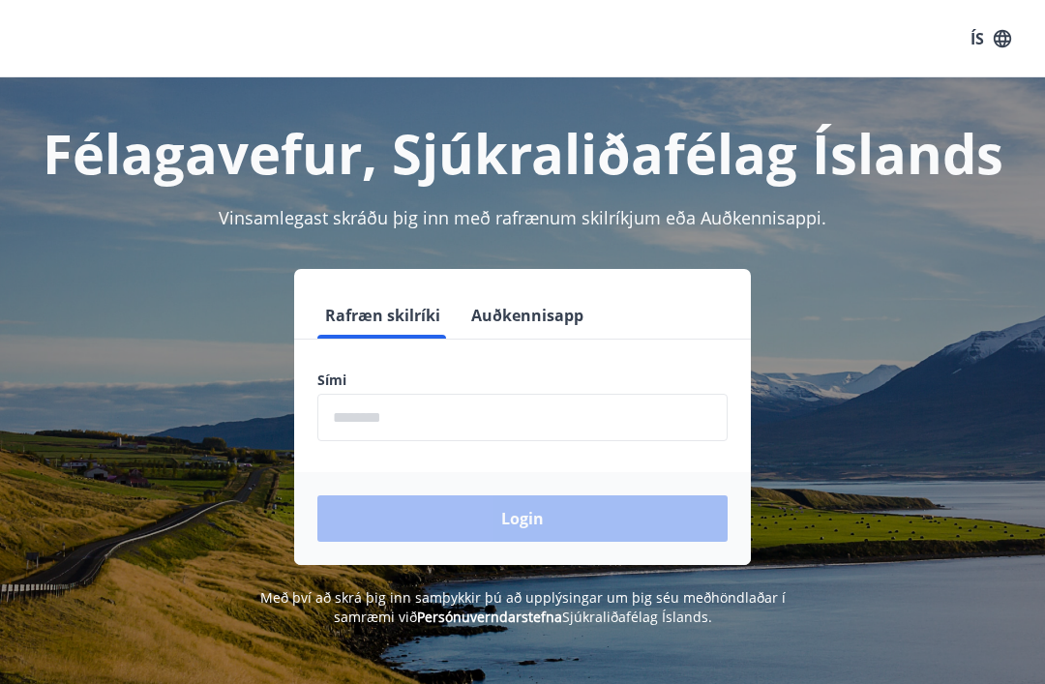
click at [384, 418] on input "phone" at bounding box center [523, 417] width 410 height 47
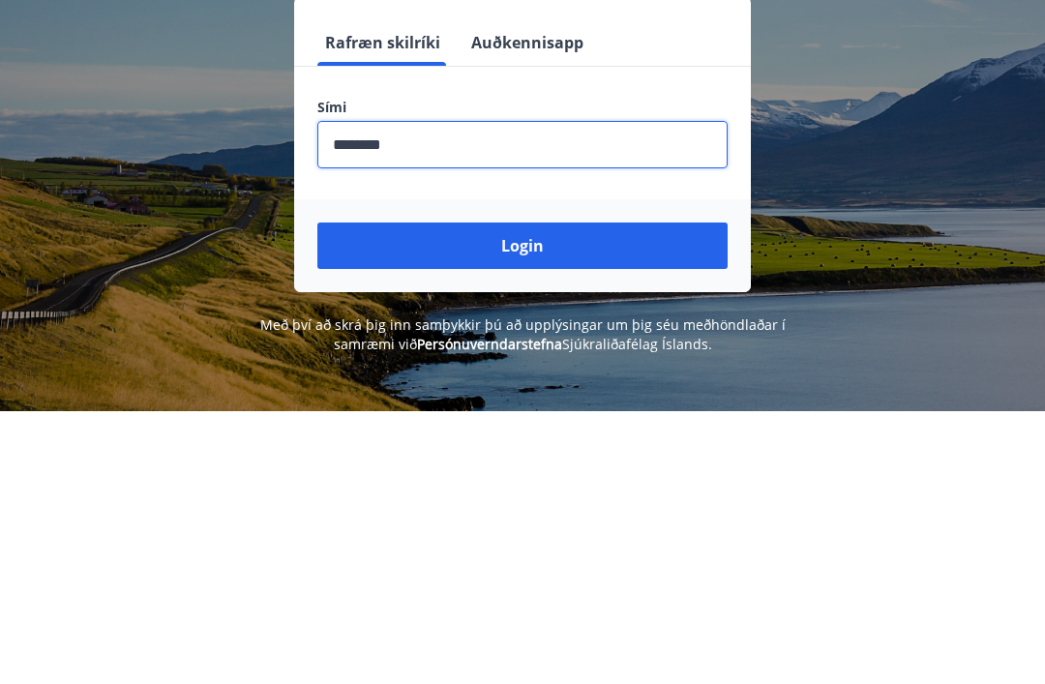
type input "********"
click at [554, 496] on button "Login" at bounding box center [523, 519] width 410 height 46
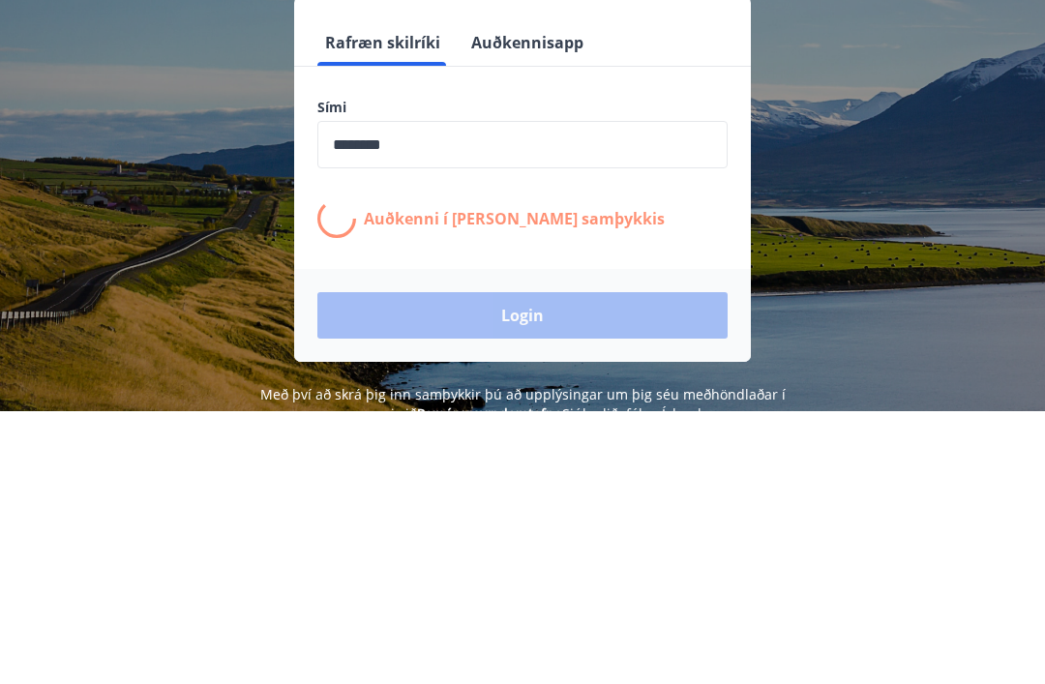
scroll to position [273, 0]
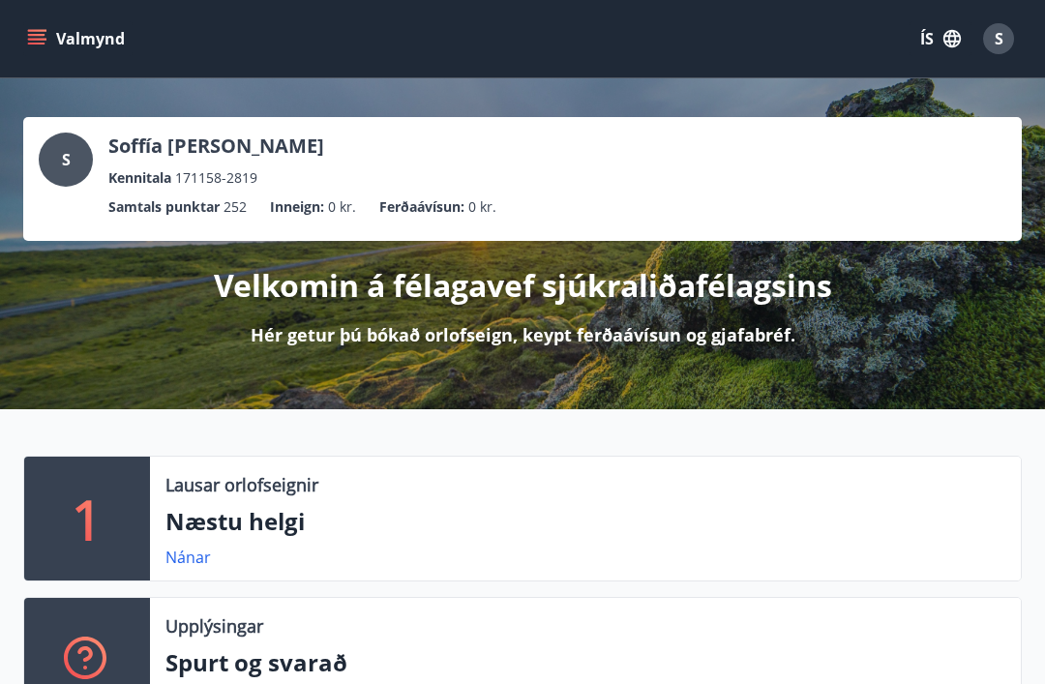
click at [40, 53] on button "Valmynd" at bounding box center [77, 38] width 109 height 35
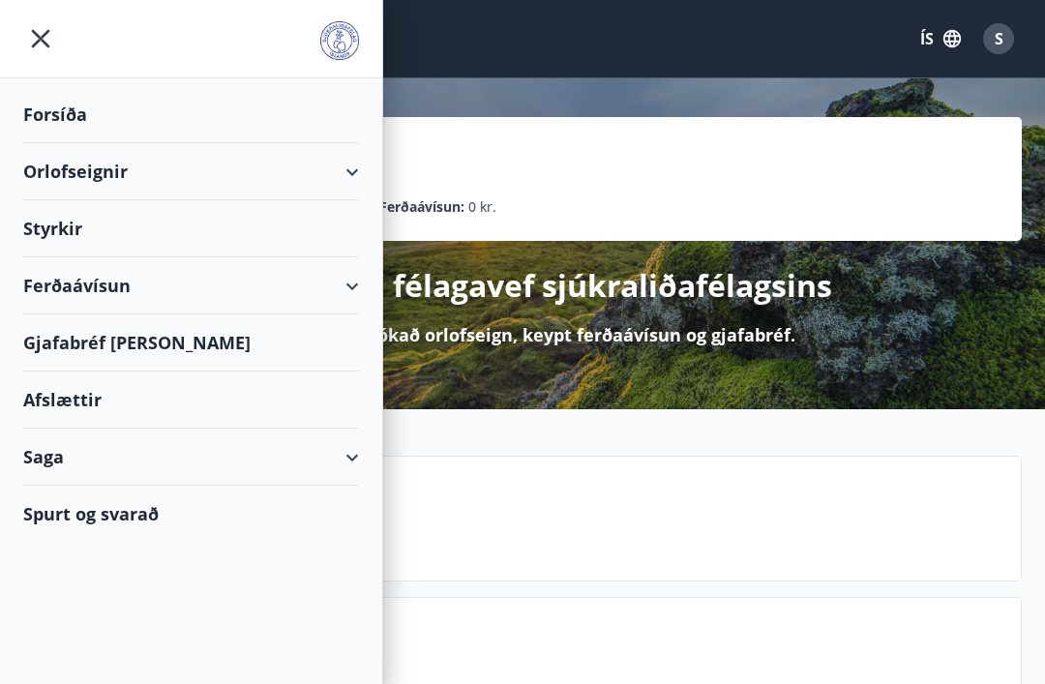
click at [356, 171] on div "Orlofseignir" at bounding box center [191, 171] width 336 height 57
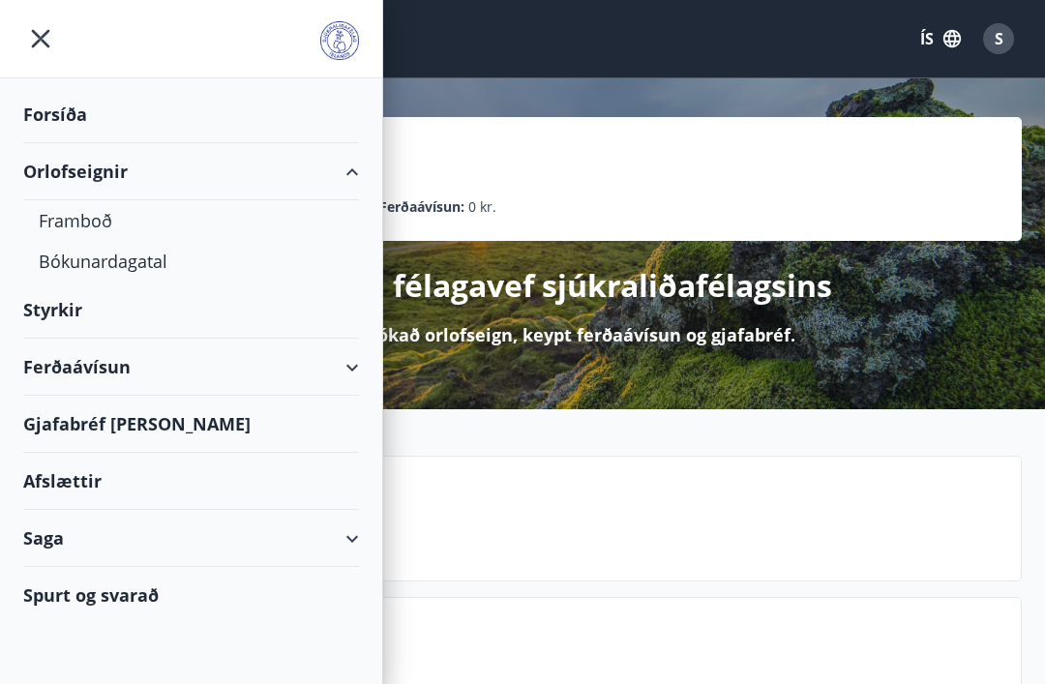
click at [82, 229] on div "Framboð" at bounding box center [191, 220] width 305 height 41
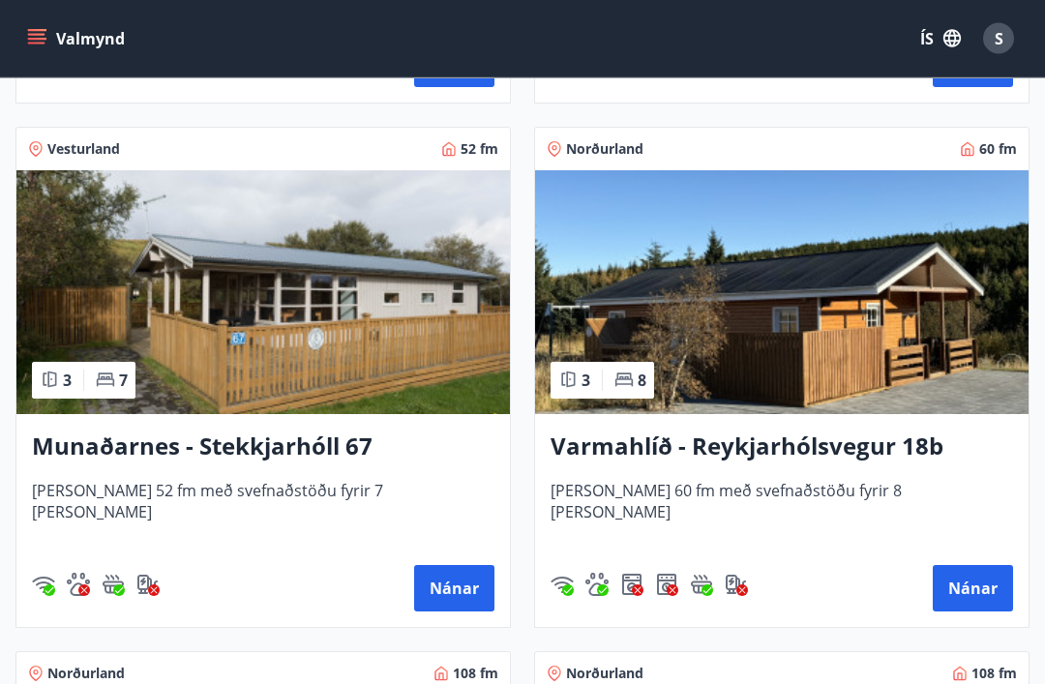
scroll to position [2925, 0]
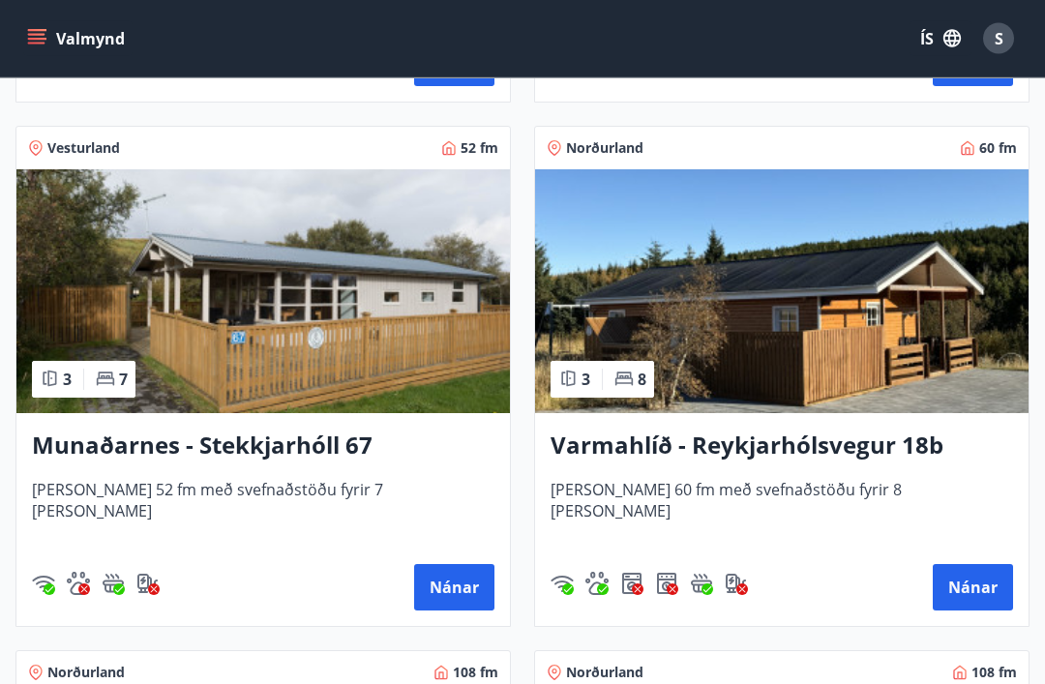
click at [972, 589] on button "Nánar" at bounding box center [973, 588] width 80 height 46
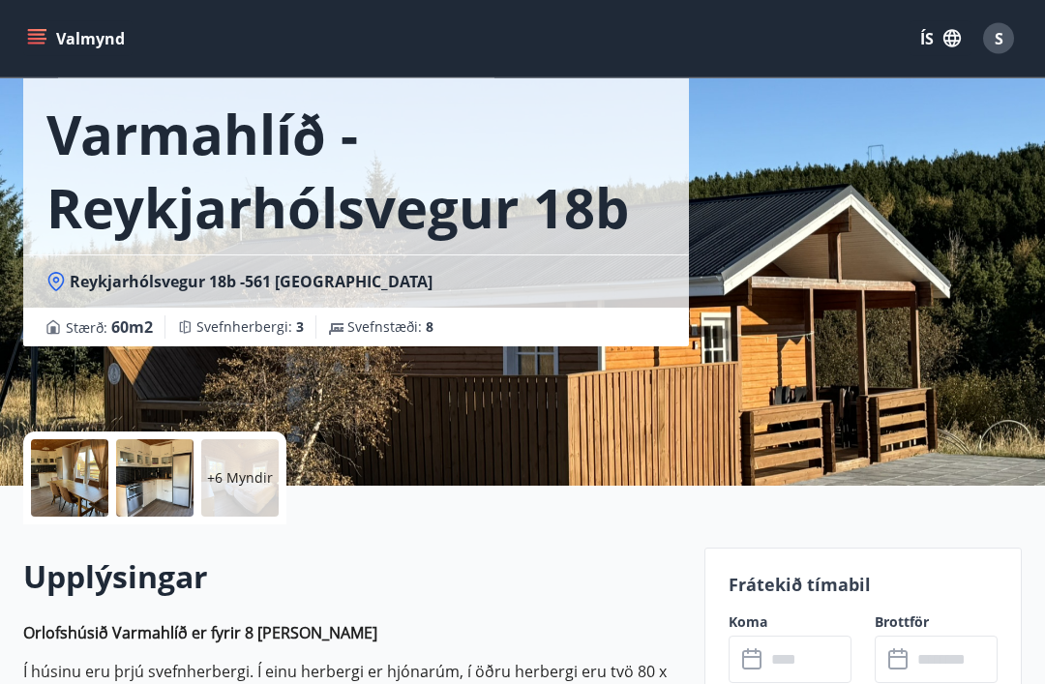
scroll to position [81, 0]
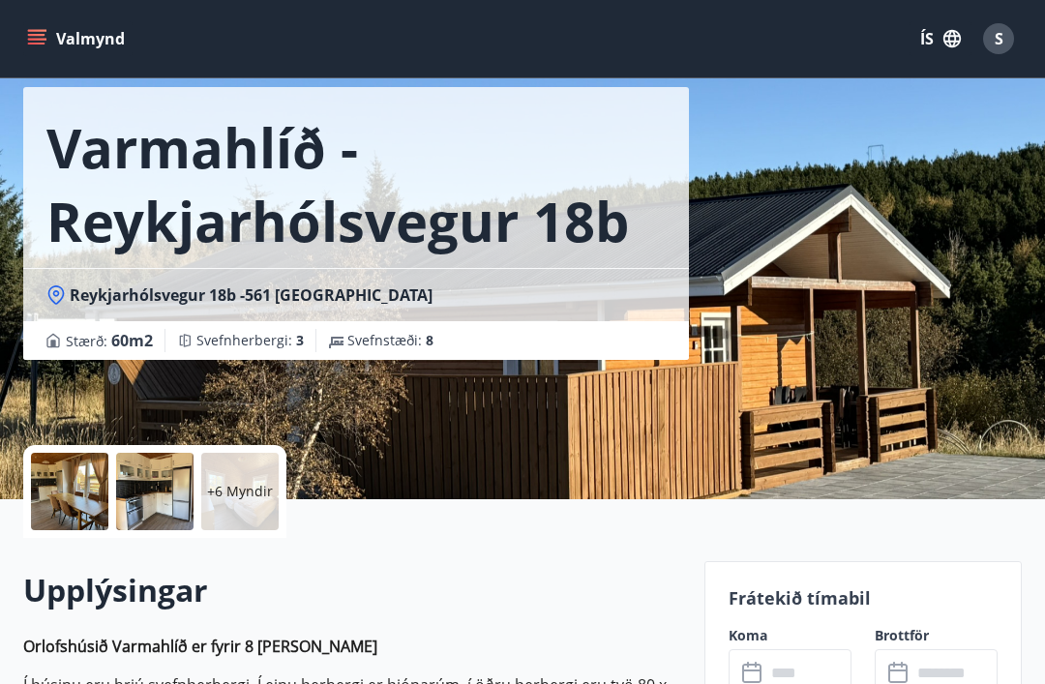
click at [250, 492] on p "+6 Myndir" at bounding box center [240, 491] width 66 height 19
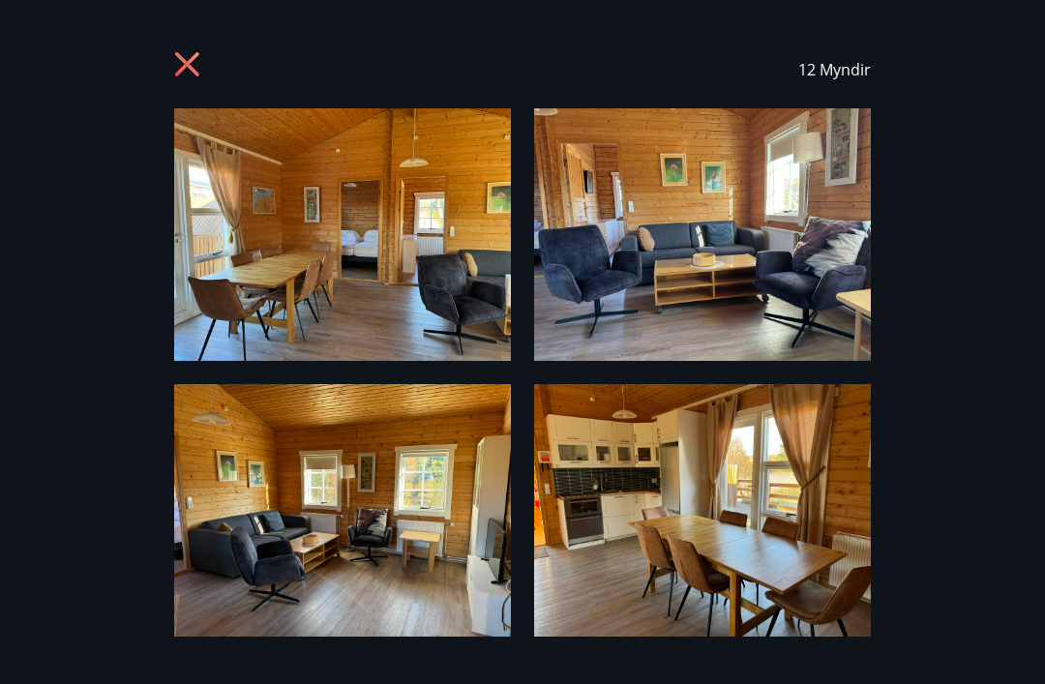
scroll to position [0, 0]
click at [183, 70] on icon at bounding box center [187, 64] width 24 height 24
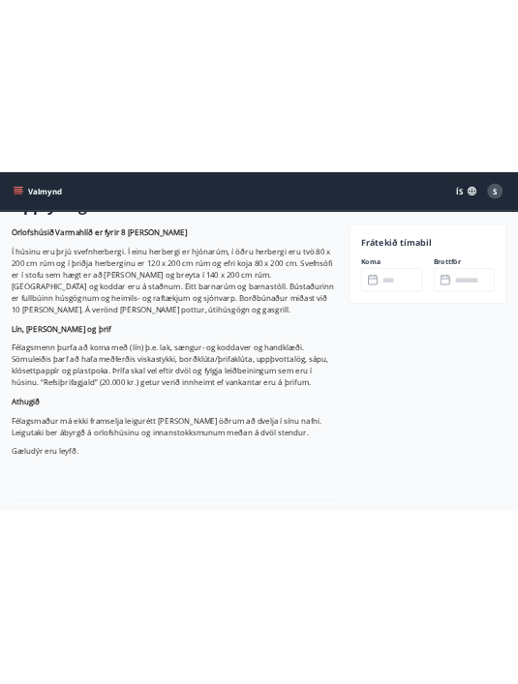
scroll to position [574, 0]
